Goal: Task Accomplishment & Management: Complete application form

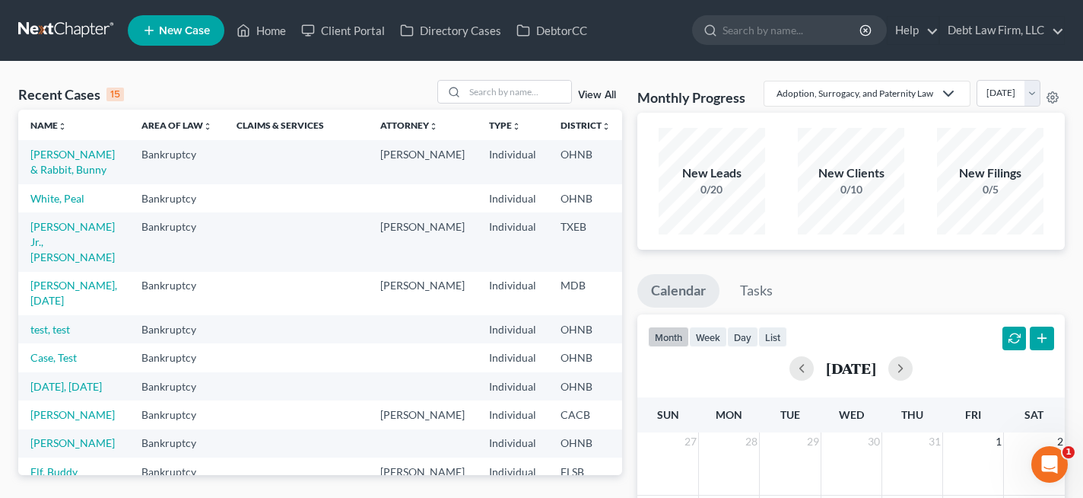
click at [74, 162] on td "[PERSON_NAME] & Rabbit, Bunny" at bounding box center [73, 161] width 111 height 43
click at [80, 152] on link "[PERSON_NAME] & Rabbit, Bunny" at bounding box center [72, 162] width 84 height 28
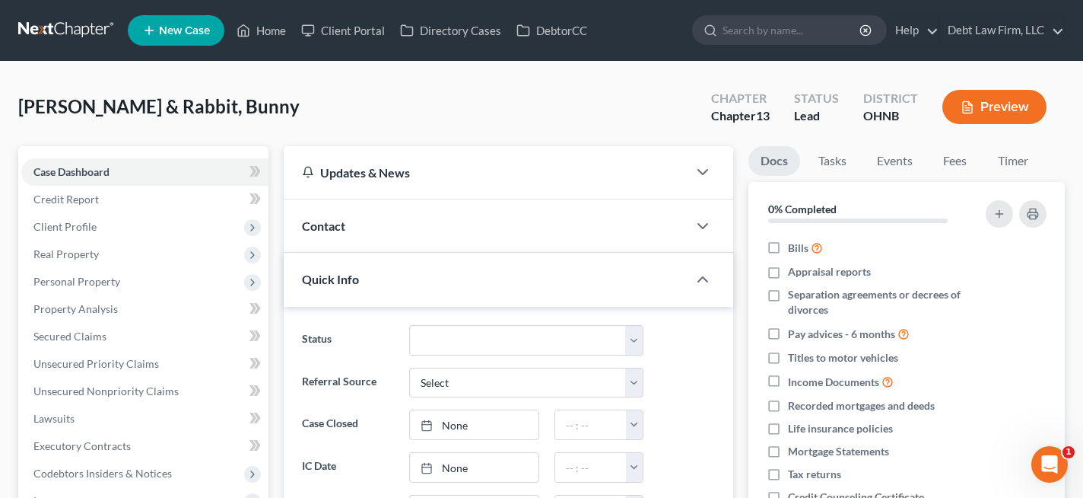
click at [1006, 107] on button "Preview" at bounding box center [995, 107] width 104 height 34
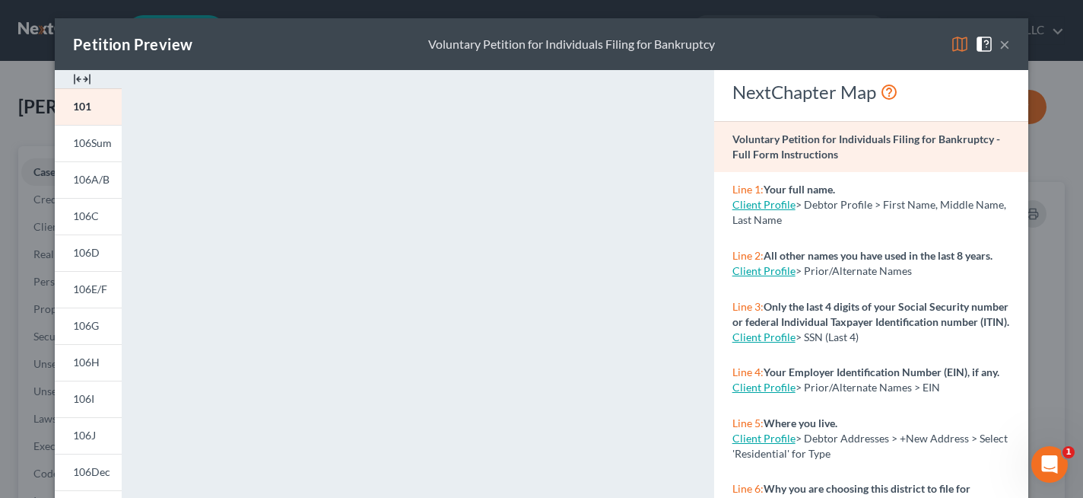
scroll to position [2, 0]
click at [1010, 44] on button "×" at bounding box center [1005, 44] width 11 height 18
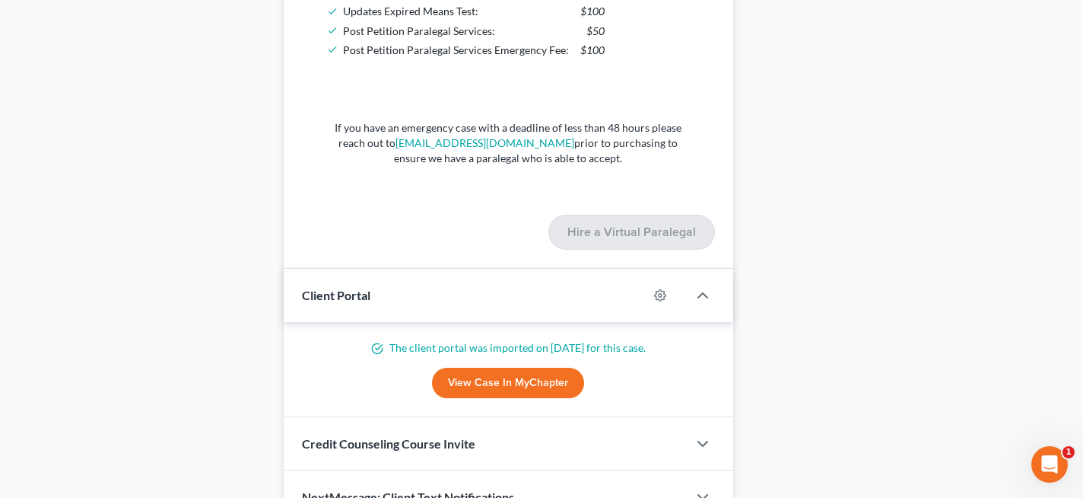
scroll to position [1577, 0]
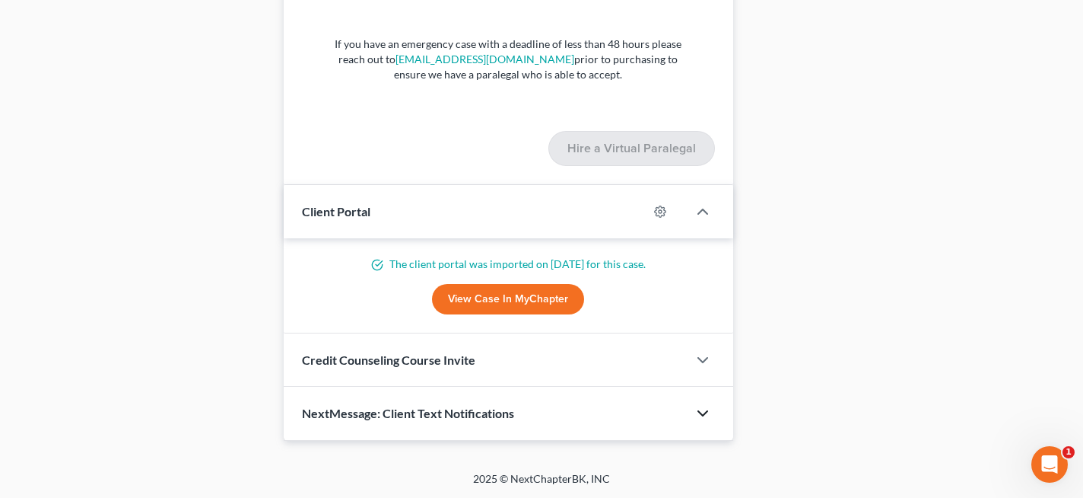
click at [695, 408] on icon "button" at bounding box center [703, 413] width 18 height 18
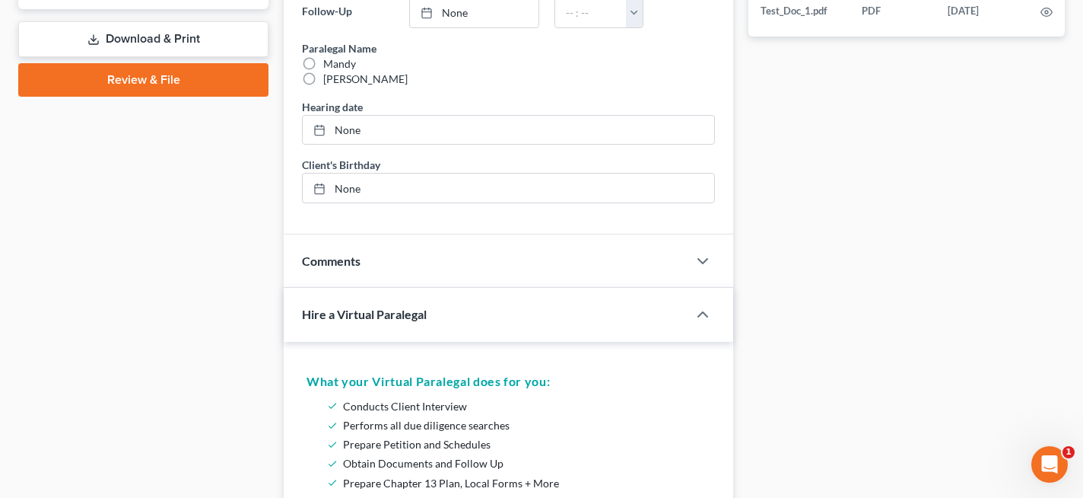
scroll to position [575, 0]
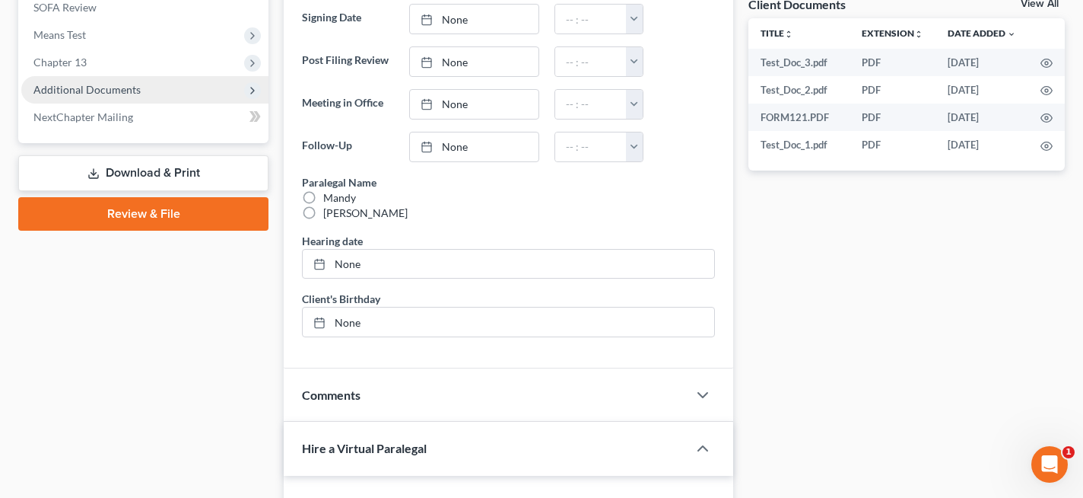
click at [146, 83] on span "Additional Documents" at bounding box center [144, 89] width 247 height 27
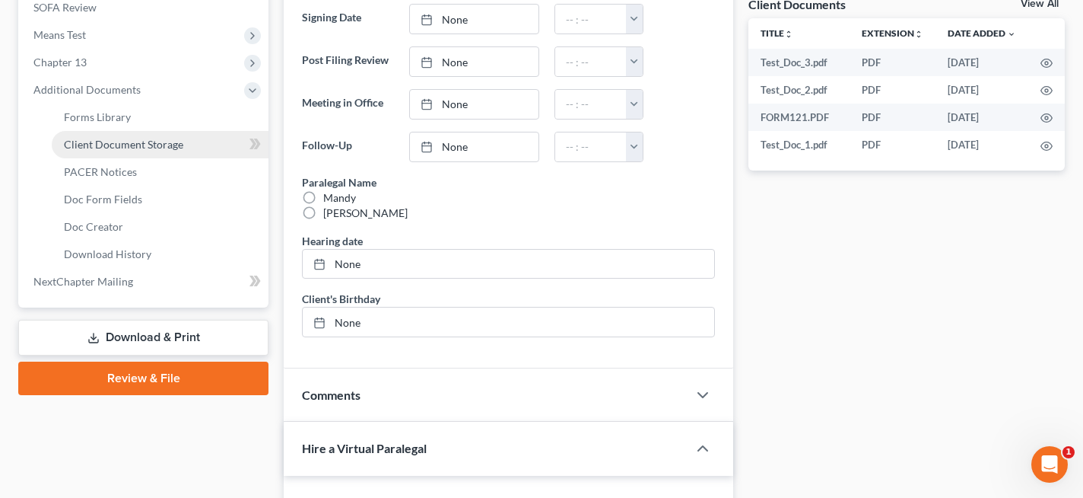
click at [153, 145] on span "Client Document Storage" at bounding box center [123, 144] width 119 height 13
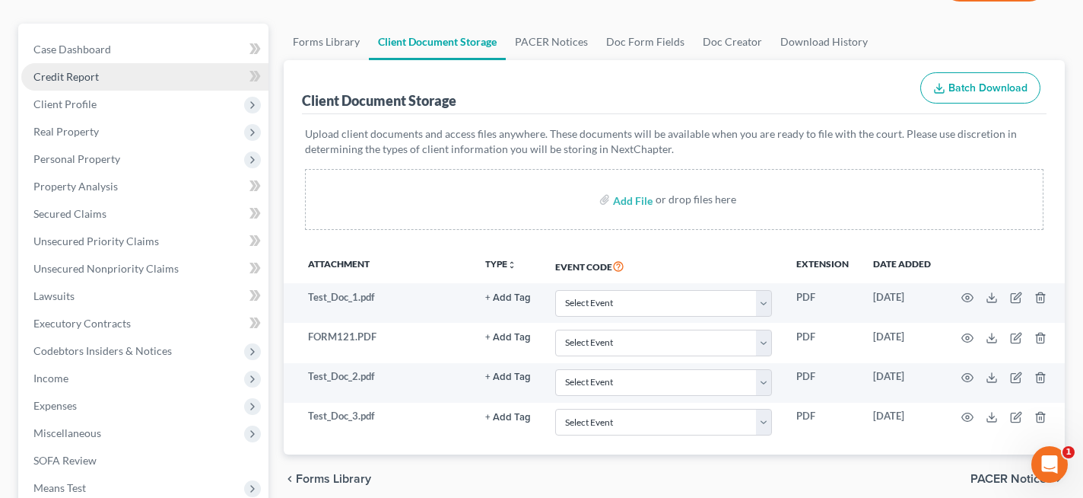
scroll to position [107, 0]
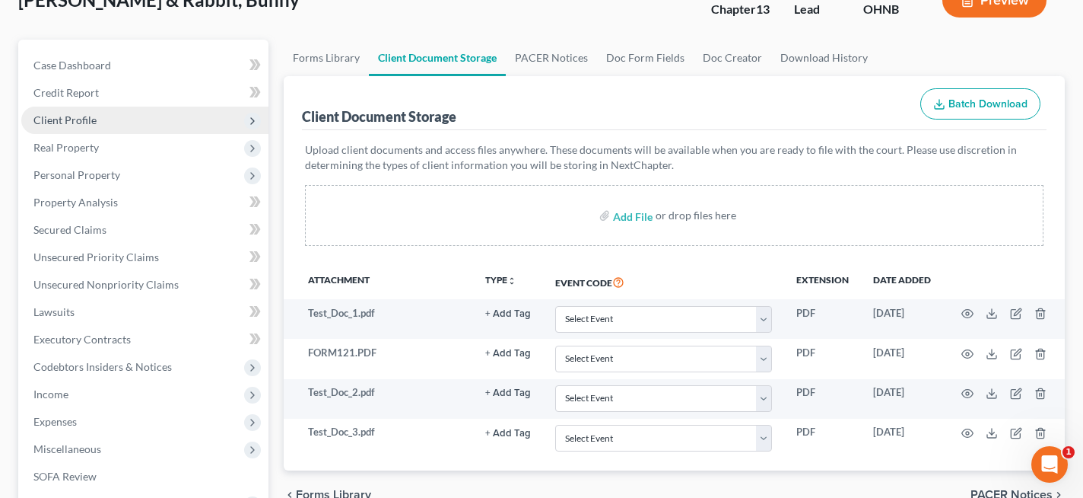
click at [105, 121] on span "Client Profile" at bounding box center [144, 120] width 247 height 27
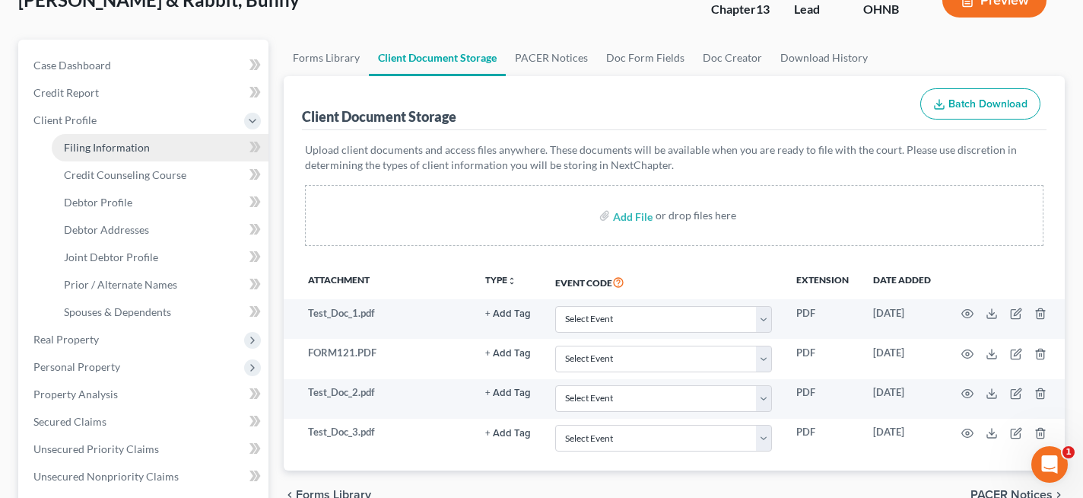
click at [157, 147] on link "Filing Information" at bounding box center [160, 147] width 217 height 27
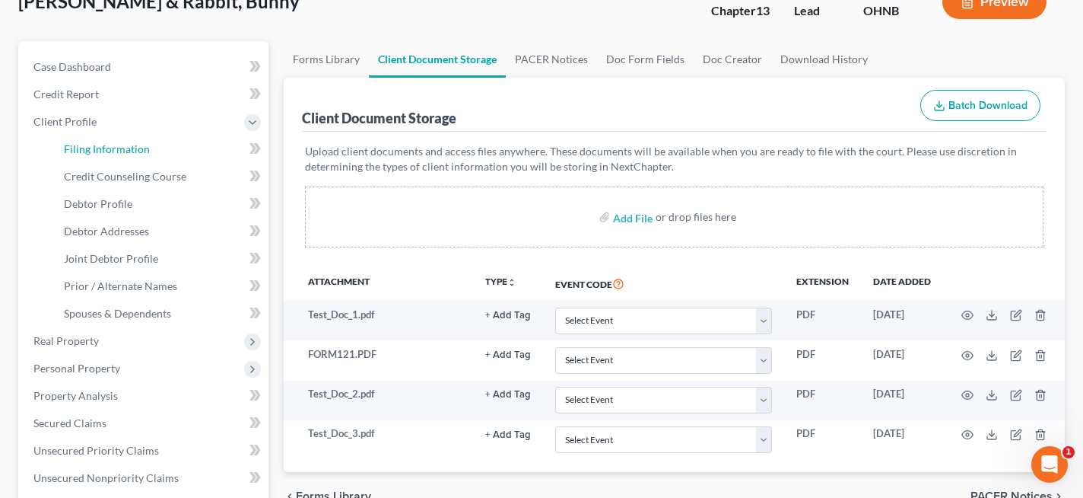
select select "1"
select select "3"
select select "36"
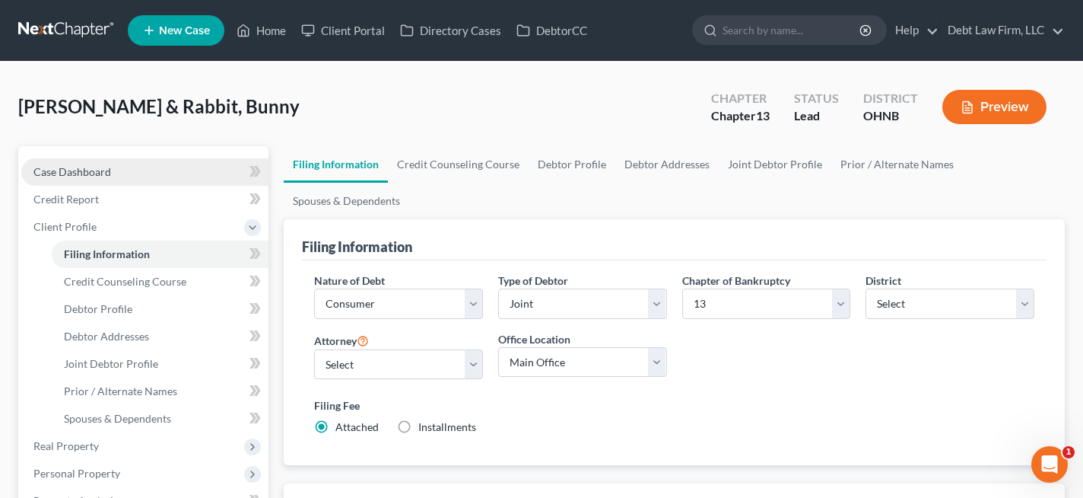
click at [110, 168] on link "Case Dashboard" at bounding box center [144, 171] width 247 height 27
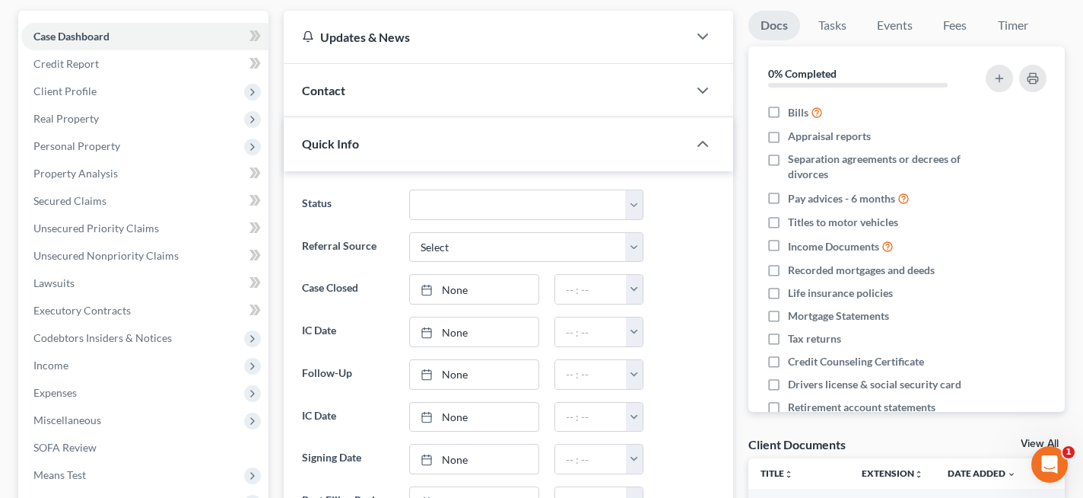
scroll to position [138, 0]
